Goal: Transaction & Acquisition: Purchase product/service

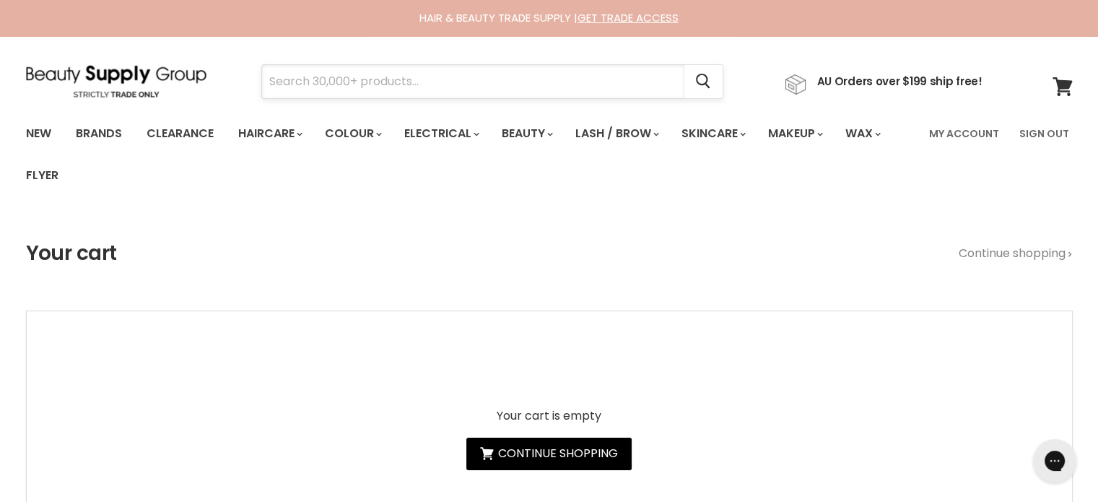
click at [441, 85] on input "Search" at bounding box center [473, 81] width 422 height 33
paste input "milk_shake Whipped Cream Leave-In"
type input "milk_shake Whipped Cream Leave-In"
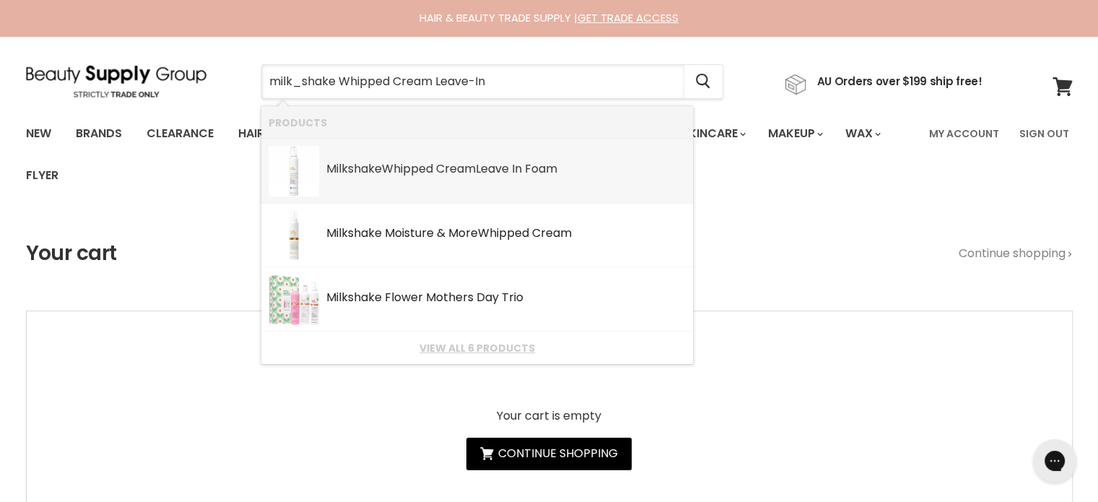
click at [429, 182] on link "Milkshake Whipped Cream Leave In Foam SKU: 8032274167136 milk_shake" at bounding box center [476, 171] width 417 height 51
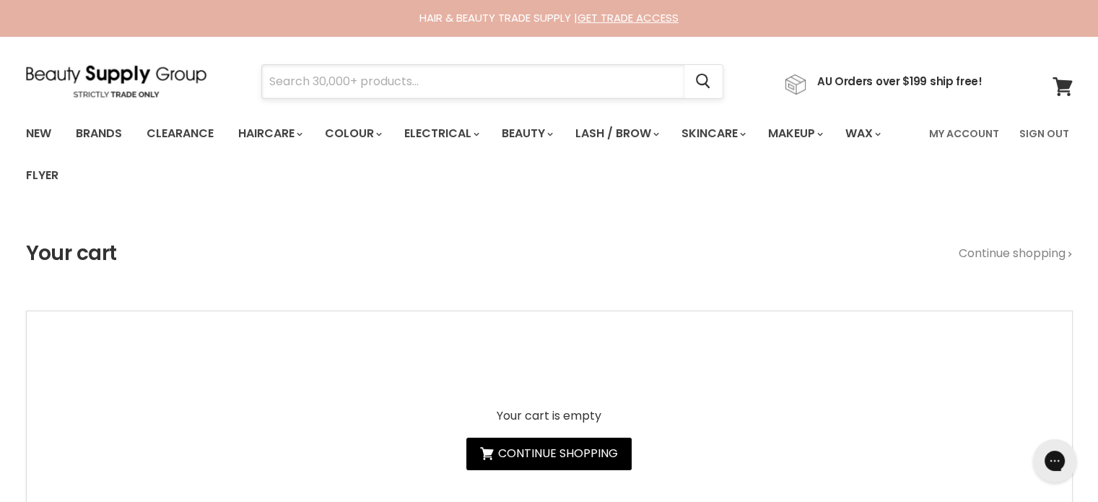
paste input "Milkshake LifeStyling Medium Hold Hairspray"
type input "Milkshake LifeStyling Medium Hold Hairspray"
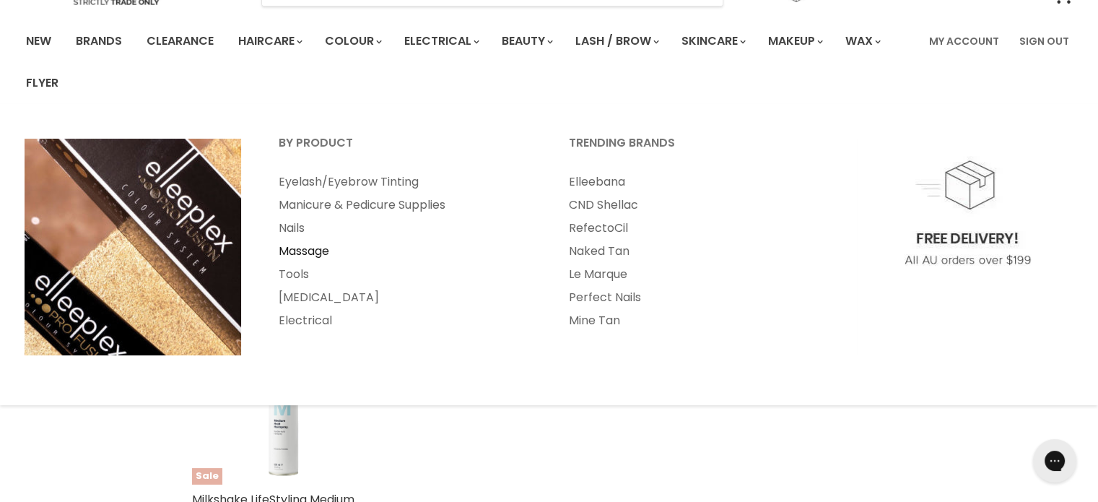
scroll to position [289, 0]
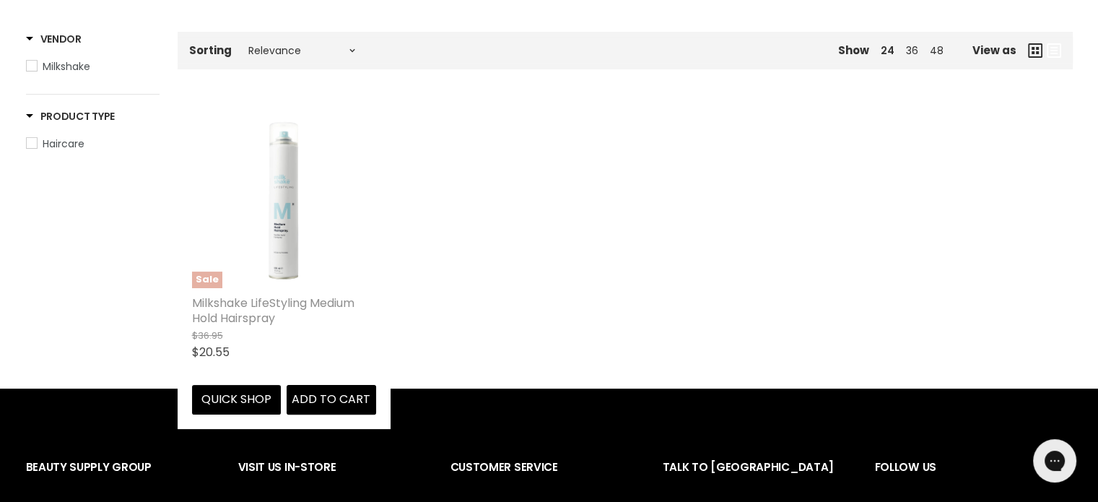
click at [265, 305] on link "Milkshake LifeStyling Medium Hold Hairspray" at bounding box center [273, 310] width 162 height 32
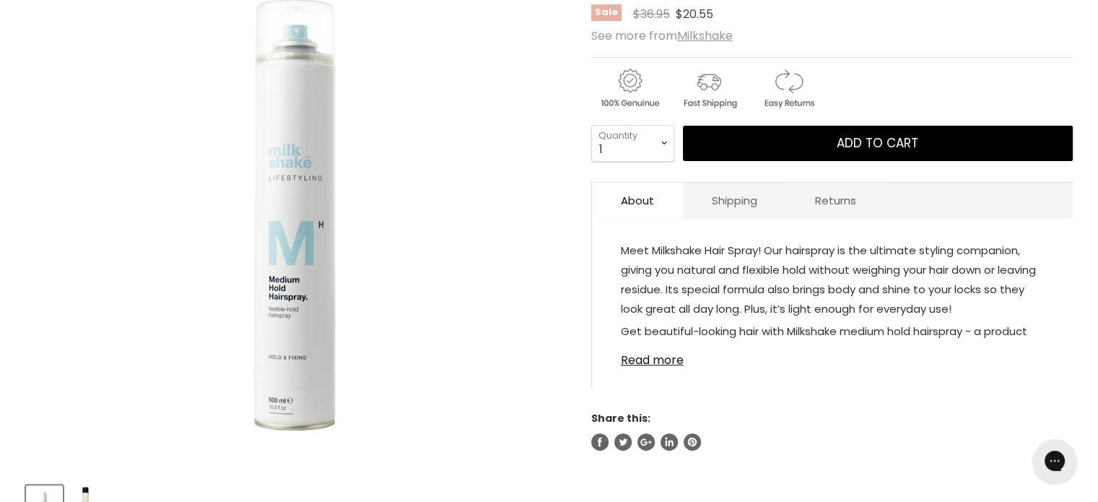
scroll to position [72, 0]
